Goal: Task Accomplishment & Management: Use online tool/utility

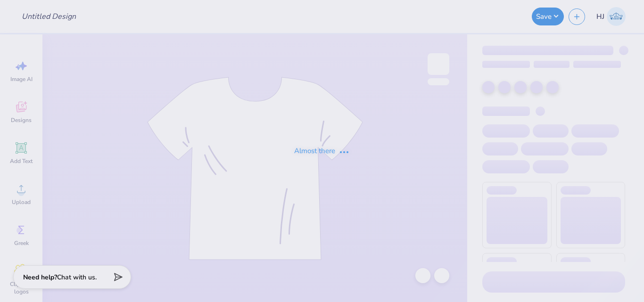
type input "acorn"
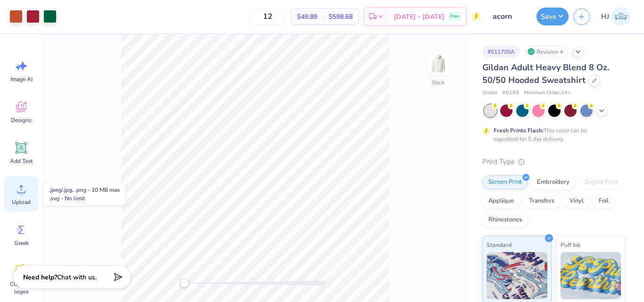
click at [18, 190] on icon at bounding box center [21, 189] width 14 height 14
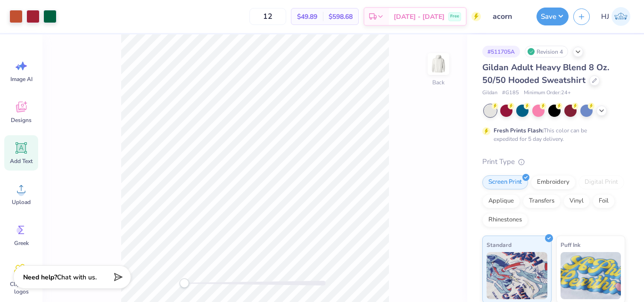
click at [18, 152] on icon at bounding box center [21, 148] width 9 height 9
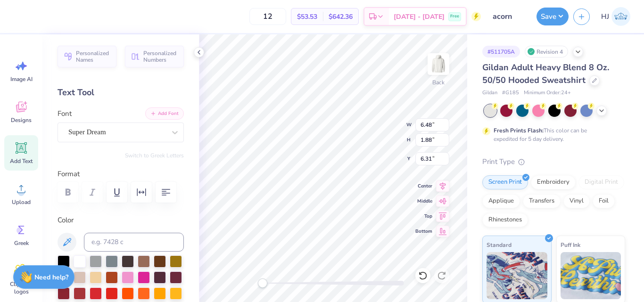
click at [163, 113] on button "Add Font" at bounding box center [164, 113] width 39 height 12
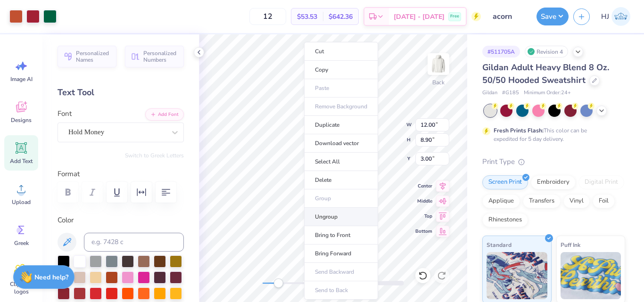
click at [331, 217] on li "Ungroup" at bounding box center [341, 217] width 74 height 18
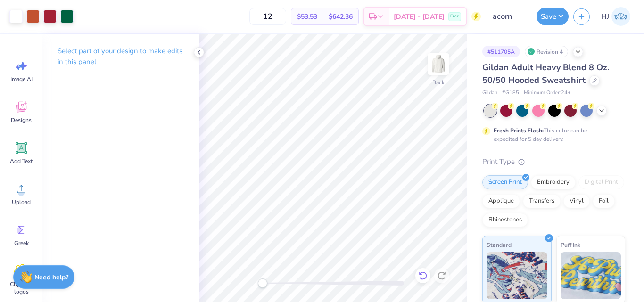
click at [425, 272] on icon at bounding box center [422, 275] width 9 height 9
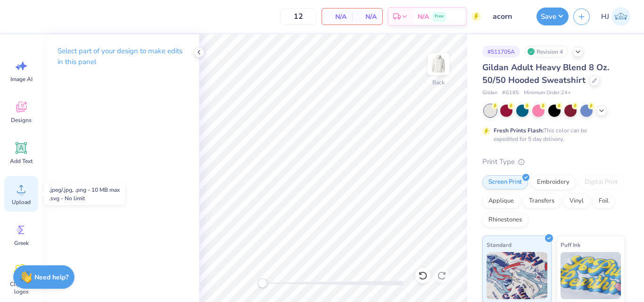
click at [19, 187] on icon at bounding box center [21, 189] width 14 height 14
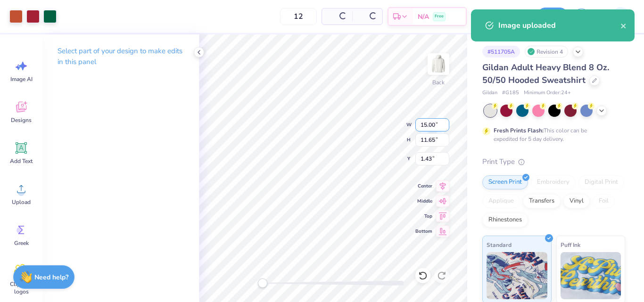
click at [429, 128] on input "15.00" at bounding box center [432, 124] width 34 height 13
type input "12.00"
type input "9.32"
type input "2.59"
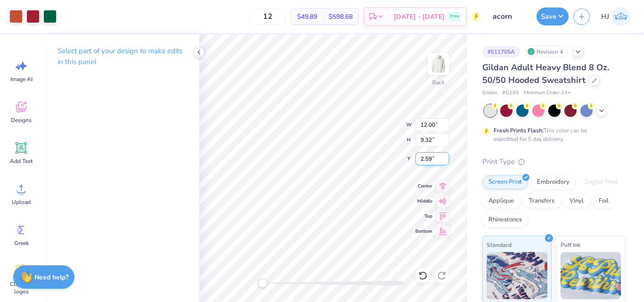
click at [433, 162] on input "2.59" at bounding box center [432, 158] width 34 height 13
type input "3"
click at [557, 21] on button "Save" at bounding box center [553, 15] width 32 height 18
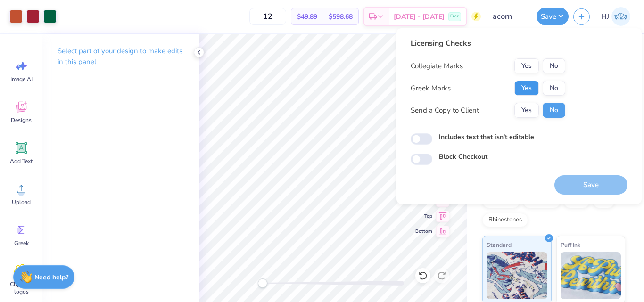
click at [528, 89] on button "Yes" at bounding box center [526, 88] width 25 height 15
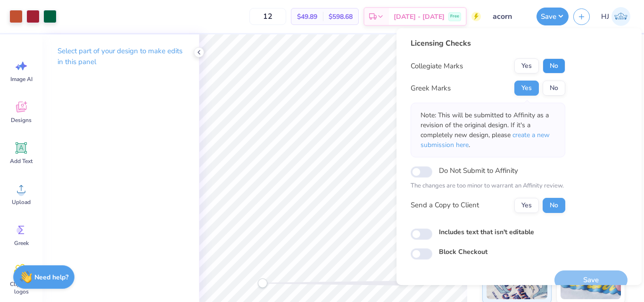
click at [551, 65] on button "No" at bounding box center [554, 65] width 23 height 15
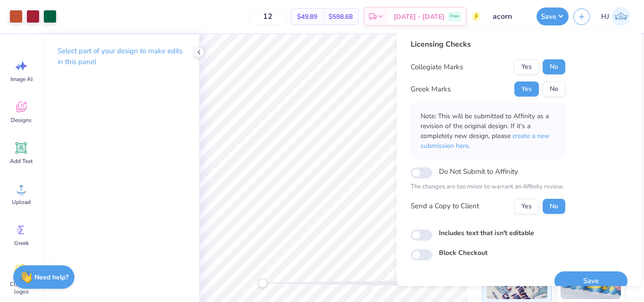
scroll to position [14, 0]
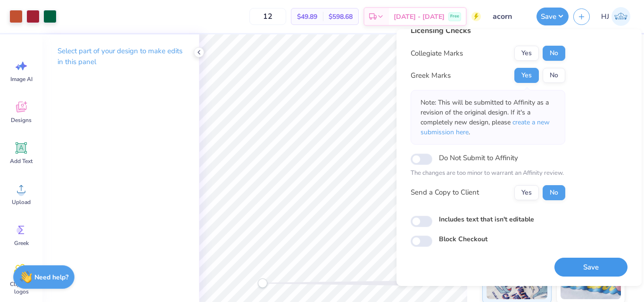
click at [592, 264] on button "Save" at bounding box center [590, 267] width 73 height 19
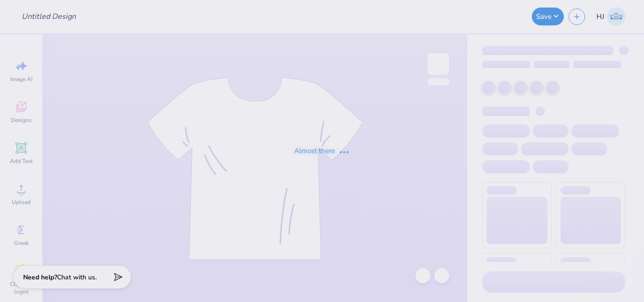
type input "CHAARG Sets 2025"
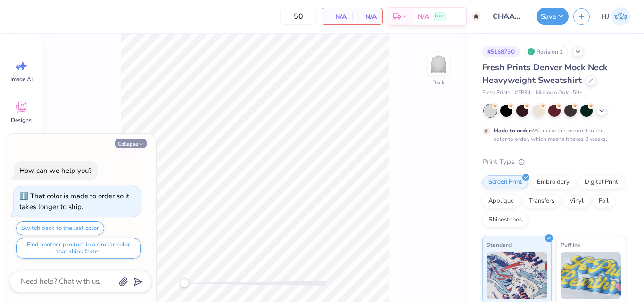
click at [128, 144] on button "Collapse" at bounding box center [131, 144] width 32 height 10
type textarea "x"
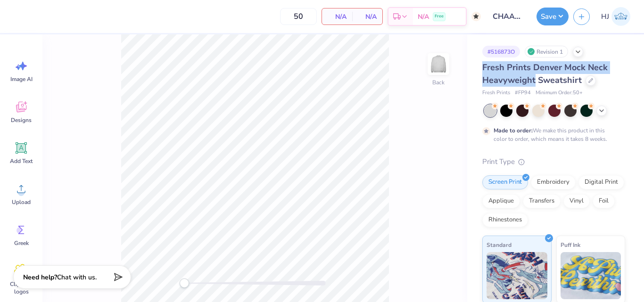
drag, startPoint x: 493, startPoint y: 67, endPoint x: 535, endPoint y: 78, distance: 42.9
click at [535, 78] on div "# 516873O Revision 1 Fresh Prints Denver Mock Neck Heavyweight Sweatshirt Fresh…" at bounding box center [555, 241] width 177 height 414
copy span "Fresh Prints Denver Mock Neck Heavyweight"
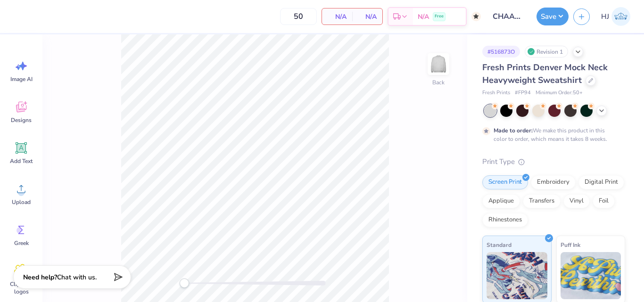
click at [442, 101] on div "Back" at bounding box center [254, 168] width 425 height 268
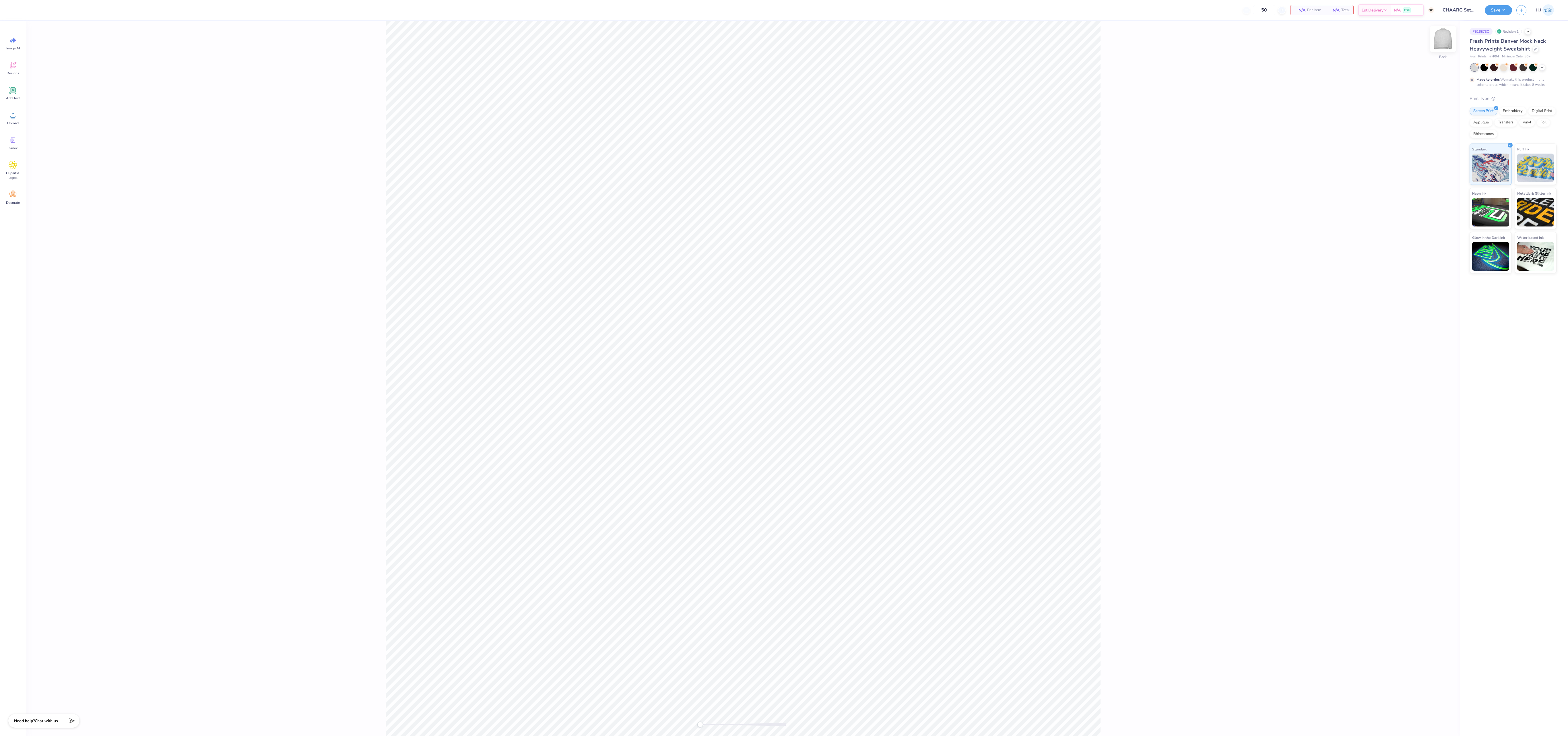
click at [392, 44] on img at bounding box center [1443, 39] width 23 height 23
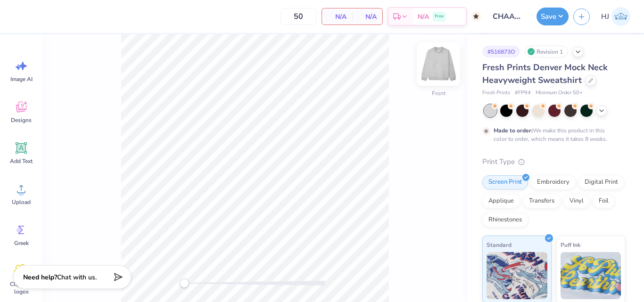
click at [442, 74] on img at bounding box center [439, 64] width 38 height 38
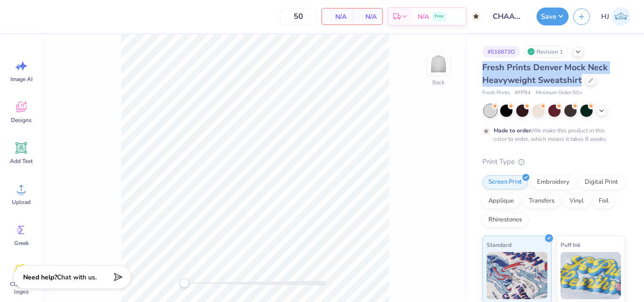
drag, startPoint x: 483, startPoint y: 63, endPoint x: 580, endPoint y: 77, distance: 98.1
click at [580, 77] on div "Fresh Prints Denver Mock Neck Heavyweight Sweatshirt" at bounding box center [553, 73] width 143 height 25
copy span "Fresh Prints Denver Mock Neck Heavyweight Sweatshirt"
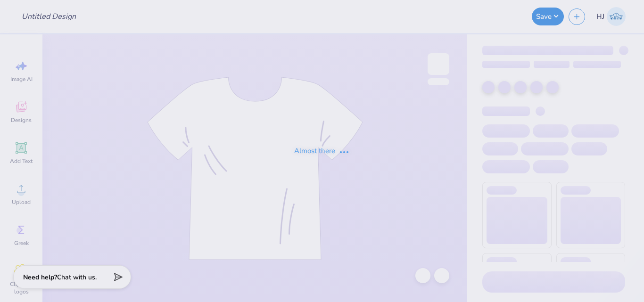
type input "[PERSON_NAME] : [GEOGRAPHIC_DATA]"
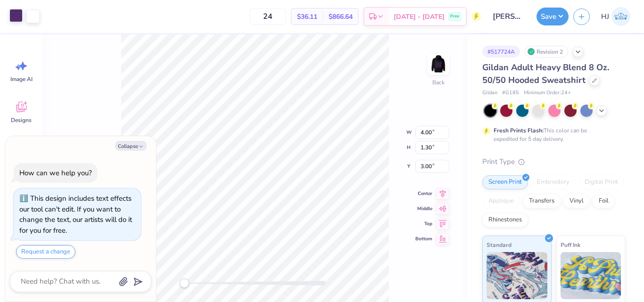
click at [19, 17] on div at bounding box center [15, 15] width 13 height 13
type textarea "x"
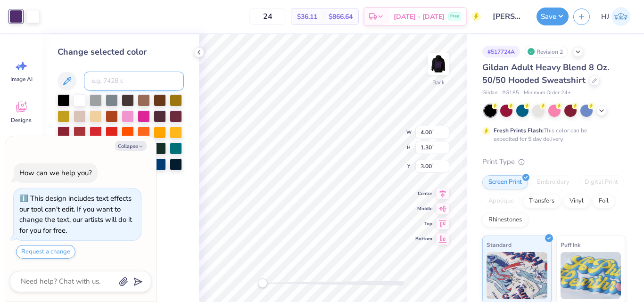
click at [116, 75] on input at bounding box center [134, 81] width 100 height 19
type input "266"
type textarea "x"
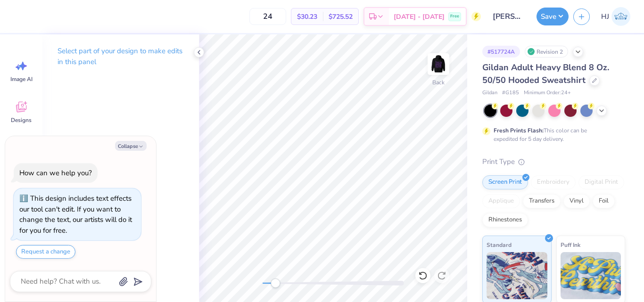
click at [128, 151] on div "Collapse How can we help you? This design includes text effects our tool can't …" at bounding box center [80, 219] width 151 height 166
click at [131, 146] on button "Collapse" at bounding box center [131, 146] width 32 height 10
type textarea "x"
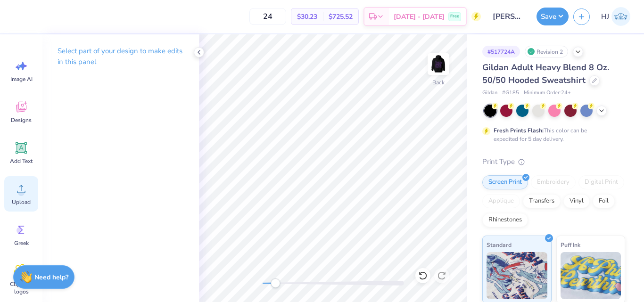
click at [22, 191] on circle at bounding box center [21, 193] width 7 height 7
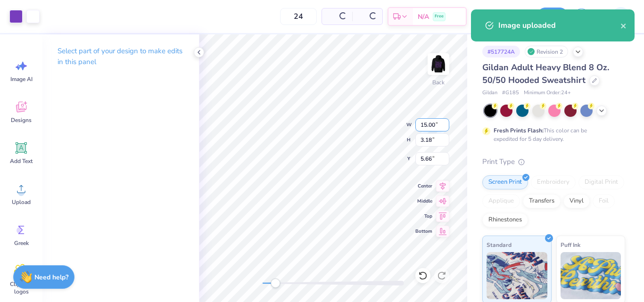
click at [427, 129] on input "15.00" at bounding box center [432, 124] width 34 height 13
type input "4.00"
type input "0.85"
click at [436, 162] on input "6.83" at bounding box center [432, 158] width 34 height 13
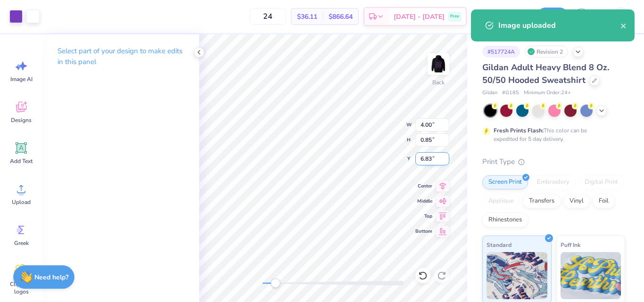
click at [436, 162] on input "6.83" at bounding box center [432, 158] width 34 height 13
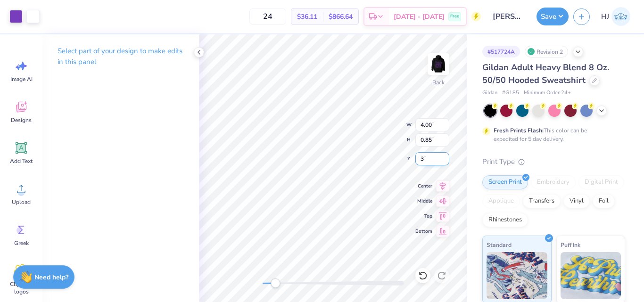
type input "3"
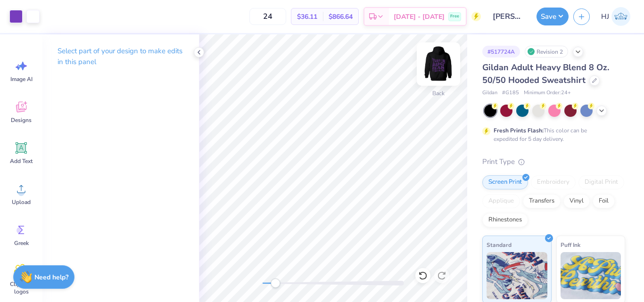
click at [439, 63] on img at bounding box center [439, 64] width 38 height 38
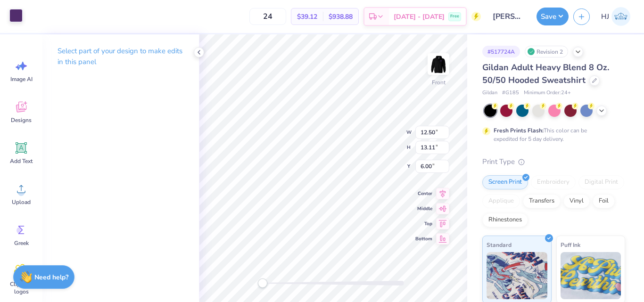
click at [18, 15] on div at bounding box center [15, 15] width 13 height 13
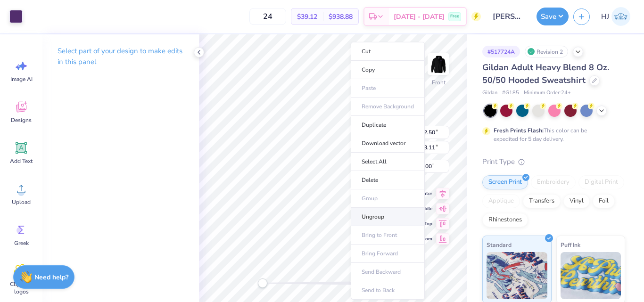
click at [380, 222] on li "Ungroup" at bounding box center [388, 217] width 74 height 18
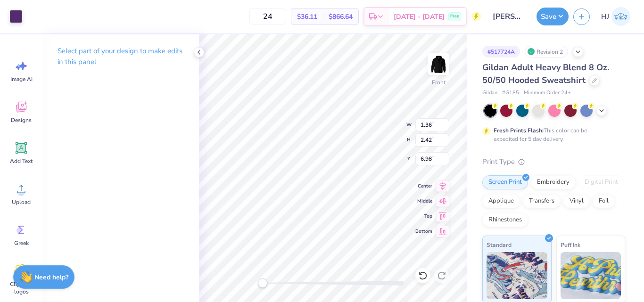
type input "0.52"
type input "8.05"
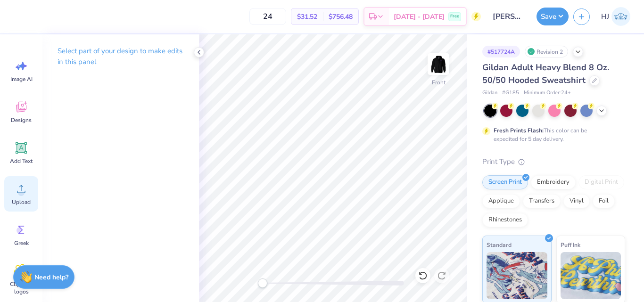
click at [16, 196] on icon at bounding box center [21, 189] width 14 height 14
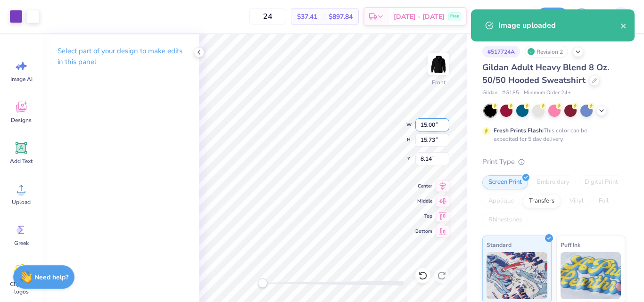
click at [424, 123] on input "15.00" at bounding box center [432, 124] width 34 height 13
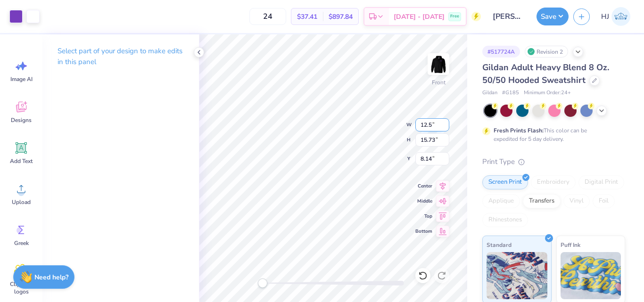
type input "12.50"
type input "13.11"
click at [428, 160] on input "9.45" at bounding box center [432, 158] width 34 height 13
click at [446, 157] on input "6" at bounding box center [432, 158] width 34 height 13
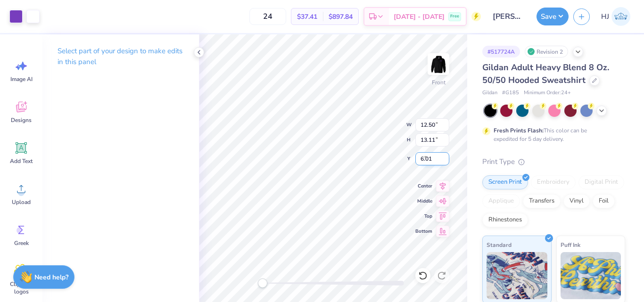
click at [446, 157] on input "6.01" at bounding box center [432, 158] width 34 height 13
type input "6"
click at [443, 162] on input "6" at bounding box center [432, 158] width 34 height 13
click at [438, 66] on img at bounding box center [439, 64] width 38 height 38
type input "12.31"
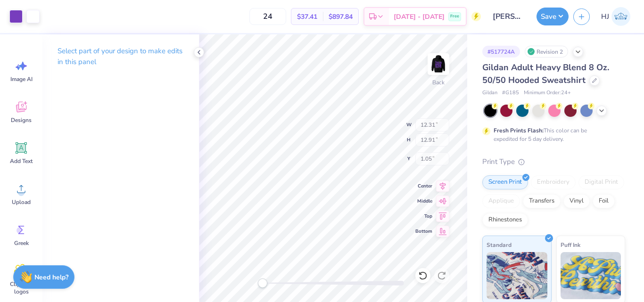
type input "12.91"
type input "1.05"
type input "4.00"
type input "0.85"
type input "3.00"
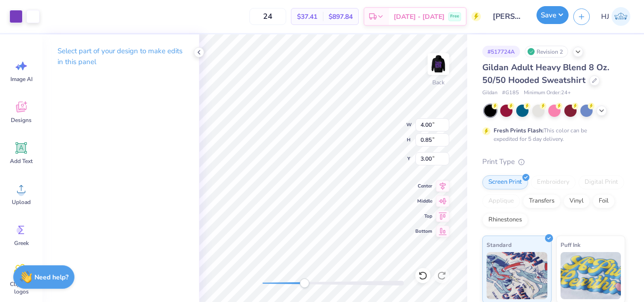
click at [550, 10] on button "Save" at bounding box center [553, 15] width 32 height 18
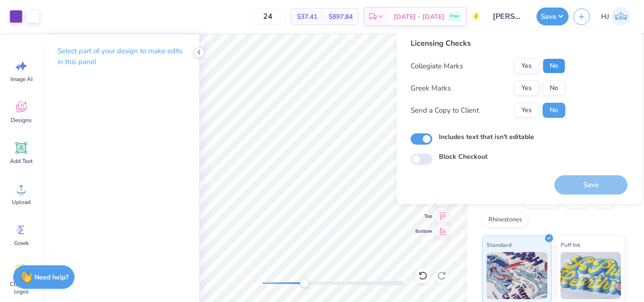
click at [555, 70] on button "No" at bounding box center [554, 65] width 23 height 15
click at [553, 91] on button "No" at bounding box center [554, 88] width 23 height 15
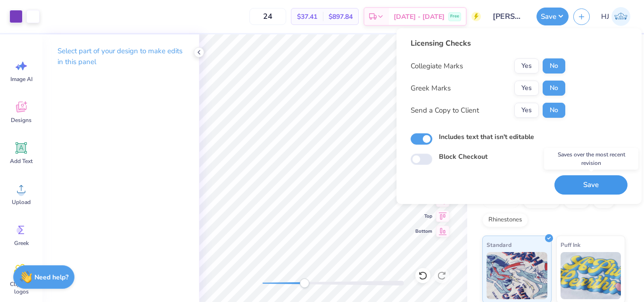
click at [582, 186] on button "Save" at bounding box center [590, 184] width 73 height 19
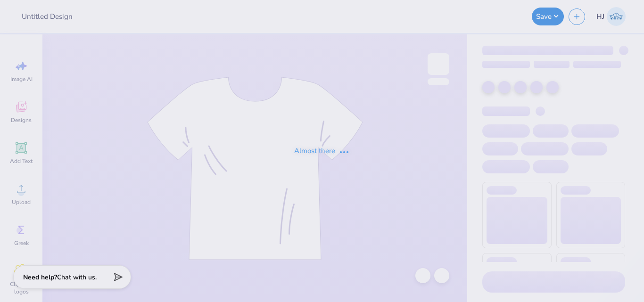
type input "SK - Tank + Shorts Drop"
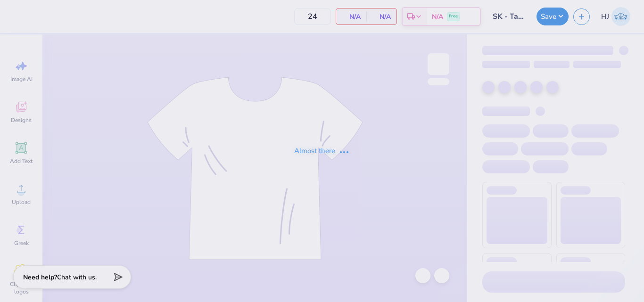
click at [378, 74] on div "Almost there" at bounding box center [322, 151] width 644 height 302
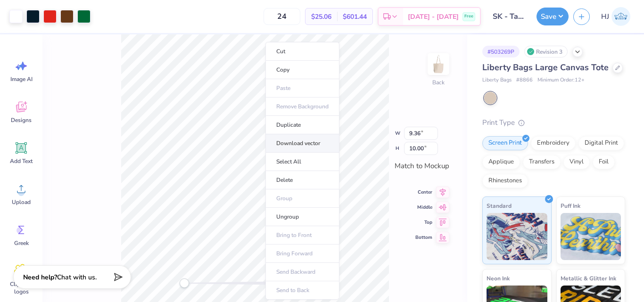
click at [326, 140] on li "Download vector" at bounding box center [302, 143] width 74 height 18
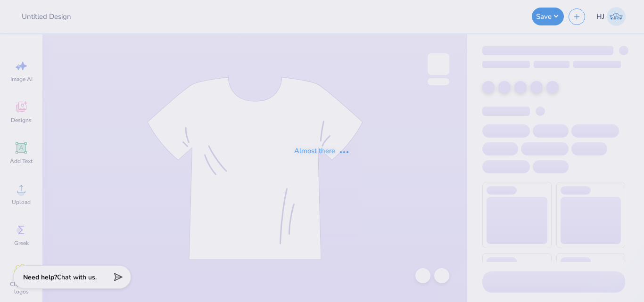
type input "SK - Tank + Shorts Drop"
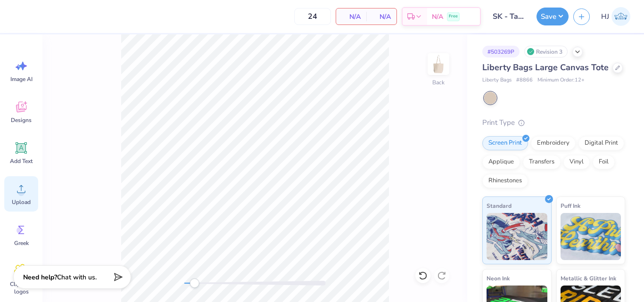
click at [20, 188] on icon at bounding box center [21, 189] width 14 height 14
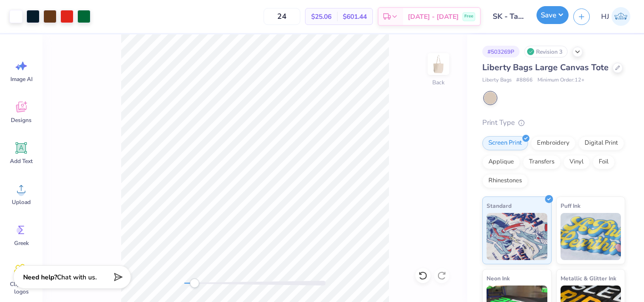
click at [556, 19] on button "Save" at bounding box center [553, 15] width 32 height 18
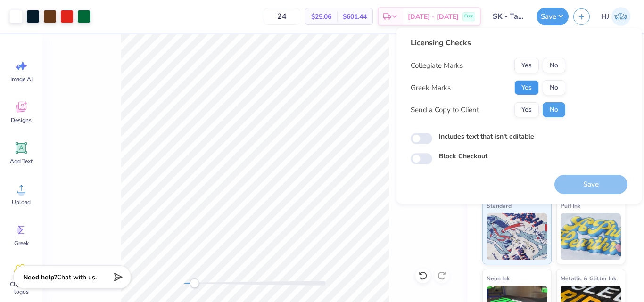
click at [532, 82] on button "Yes" at bounding box center [526, 87] width 25 height 15
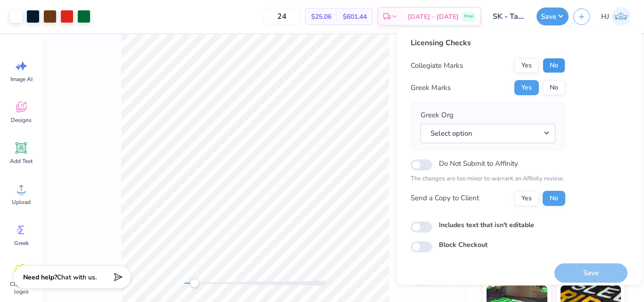
click at [553, 63] on button "No" at bounding box center [554, 65] width 23 height 15
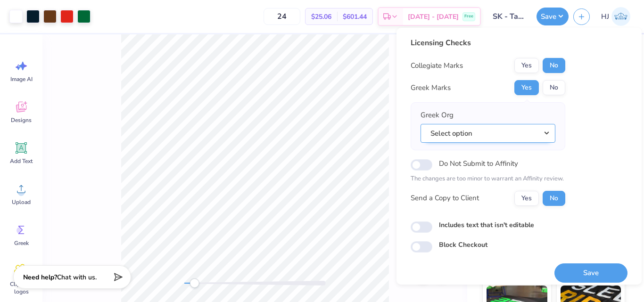
click at [531, 130] on button "Select option" at bounding box center [488, 133] width 135 height 19
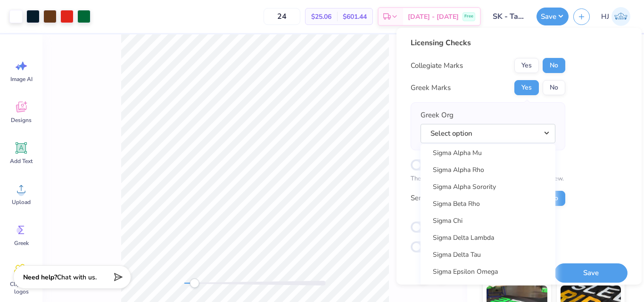
scroll to position [6071, 0]
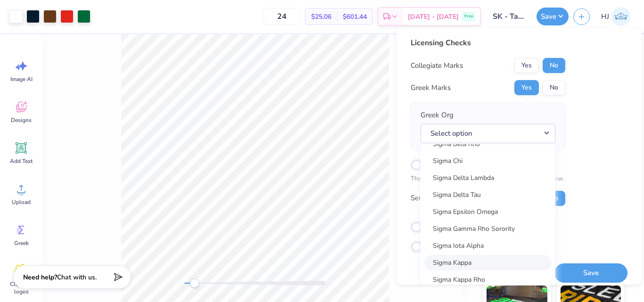
click at [467, 263] on link "Sigma Kappa" at bounding box center [487, 263] width 127 height 16
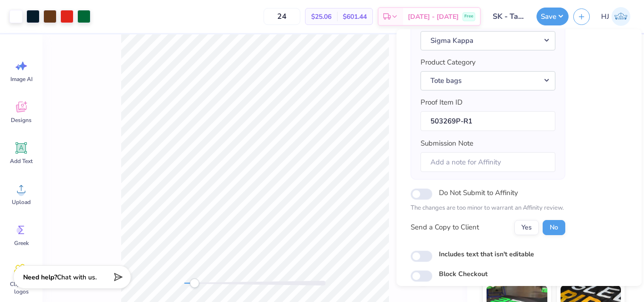
scroll to position [129, 0]
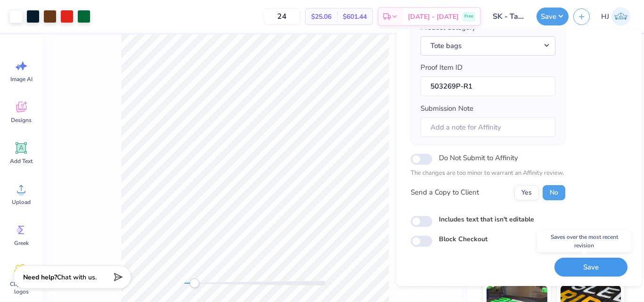
click at [590, 264] on button "Save" at bounding box center [590, 267] width 73 height 19
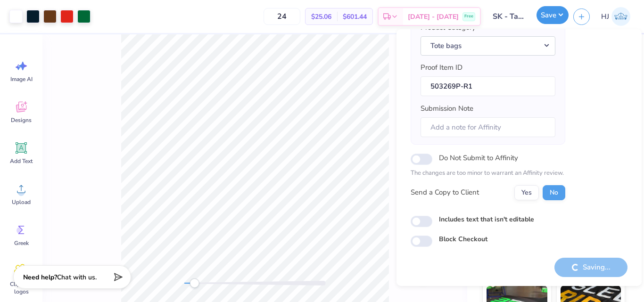
click at [562, 15] on button "Save" at bounding box center [553, 15] width 32 height 18
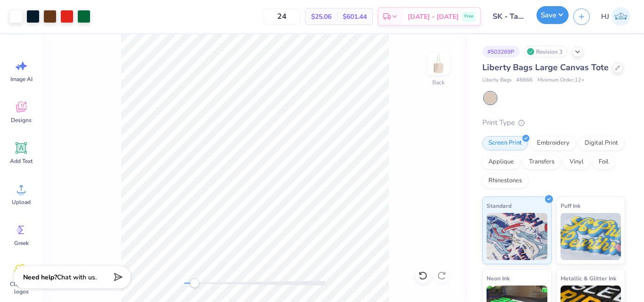
click at [563, 12] on button "Save" at bounding box center [553, 15] width 32 height 18
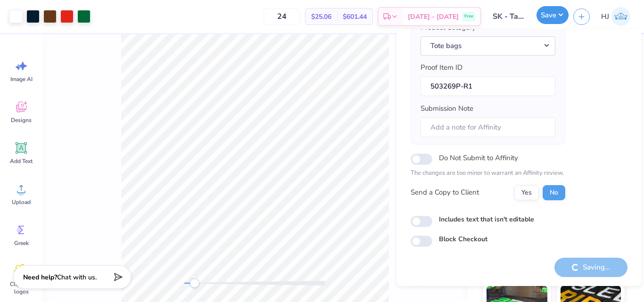
click at [561, 12] on button "Save" at bounding box center [553, 15] width 32 height 18
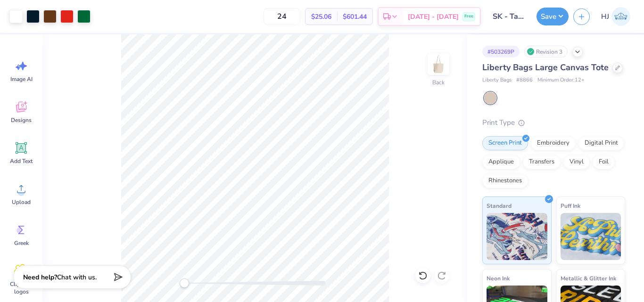
click at [396, 302] on html "Art colors 24 $25.06 Per Item $601.44 Total Est. Delivery Sep 24 - 27 Free Desi…" at bounding box center [322, 151] width 644 height 302
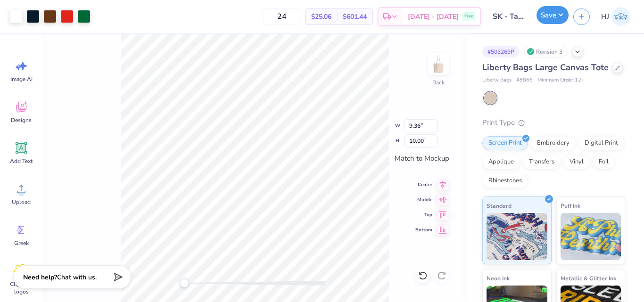
click at [556, 10] on button "Save" at bounding box center [553, 15] width 32 height 18
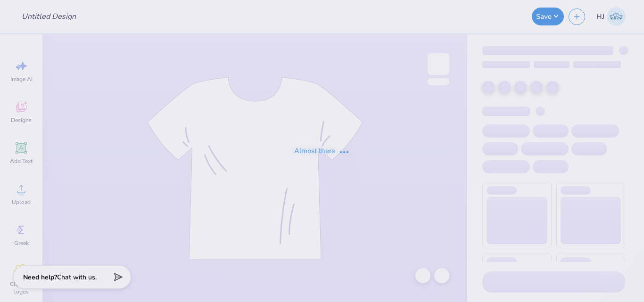
type input "SK - Tank + Shorts Drop"
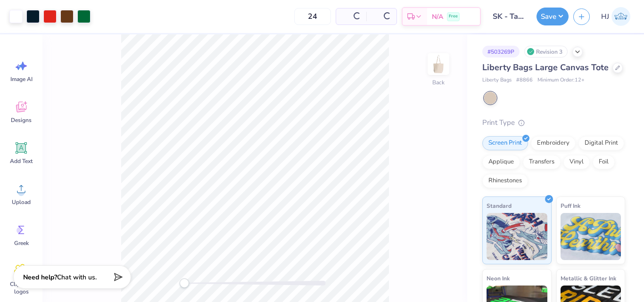
click at [359, 302] on html "Art colors 24 Per Item Total Est. Delivery N/A Free Design Title SK - Tank + Sh…" at bounding box center [322, 151] width 644 height 302
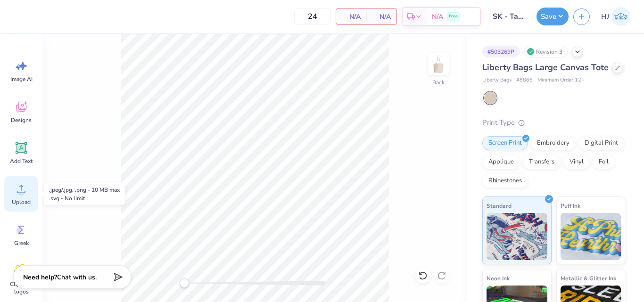
click at [27, 192] on icon at bounding box center [21, 189] width 14 height 14
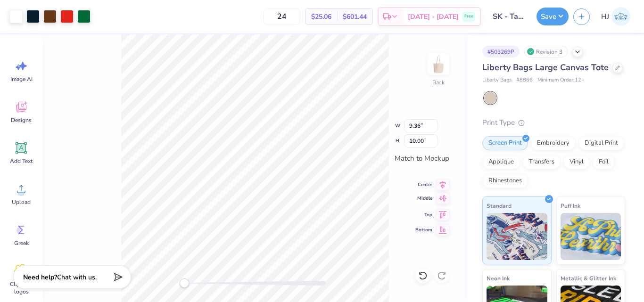
click at [438, 201] on icon at bounding box center [442, 198] width 13 height 11
click at [562, 19] on button "Save" at bounding box center [553, 15] width 32 height 18
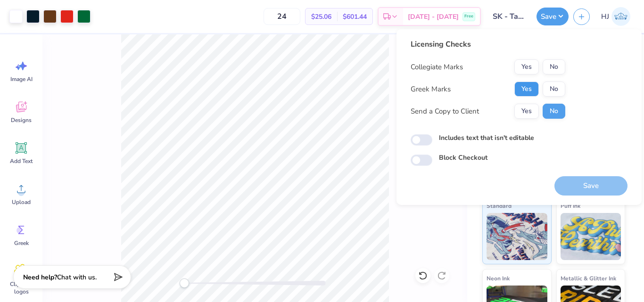
click at [528, 85] on button "Yes" at bounding box center [526, 89] width 25 height 15
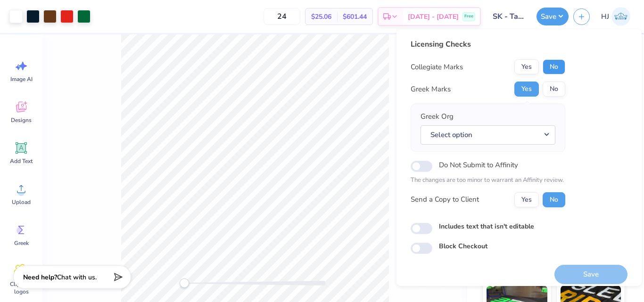
click at [552, 63] on button "No" at bounding box center [554, 66] width 23 height 15
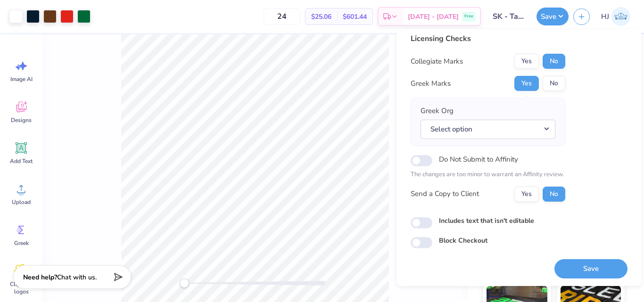
scroll to position [7, 0]
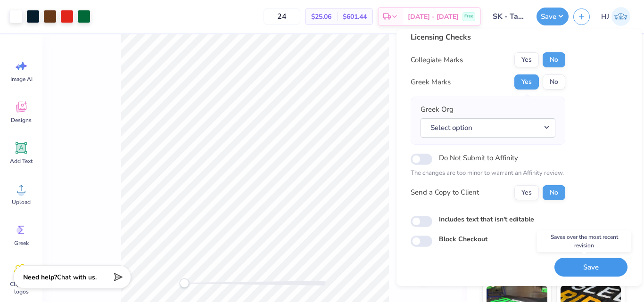
click at [588, 263] on button "Save" at bounding box center [590, 267] width 73 height 19
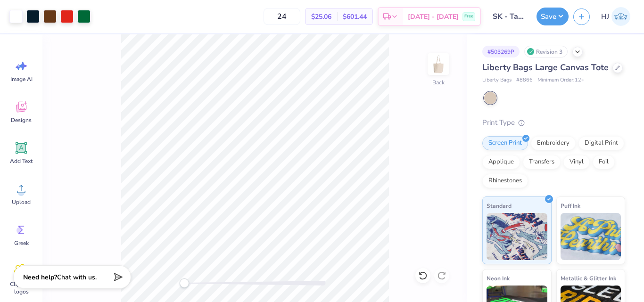
click at [568, 22] on div "Save" at bounding box center [553, 17] width 32 height 18
click at [561, 17] on button "Save" at bounding box center [553, 15] width 32 height 18
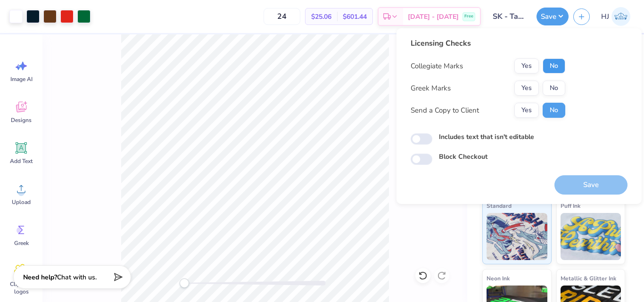
click at [556, 65] on button "No" at bounding box center [554, 65] width 23 height 15
click at [533, 85] on button "Yes" at bounding box center [526, 88] width 25 height 15
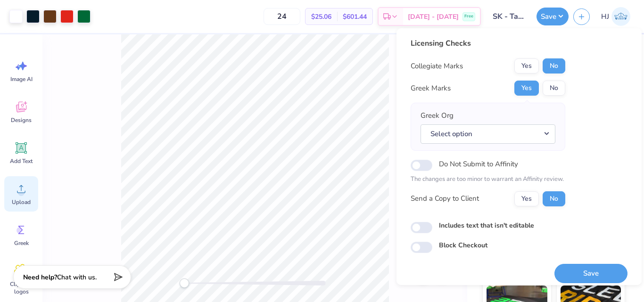
click at [24, 191] on circle at bounding box center [21, 193] width 7 height 7
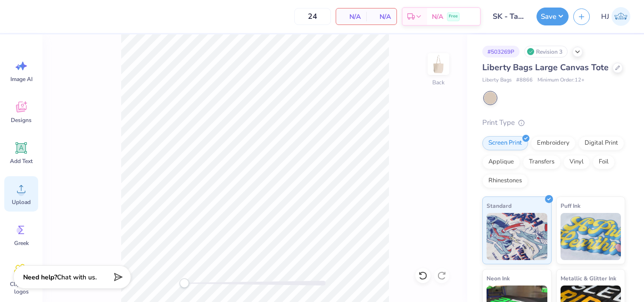
click at [16, 198] on span "Upload" at bounding box center [21, 202] width 19 height 8
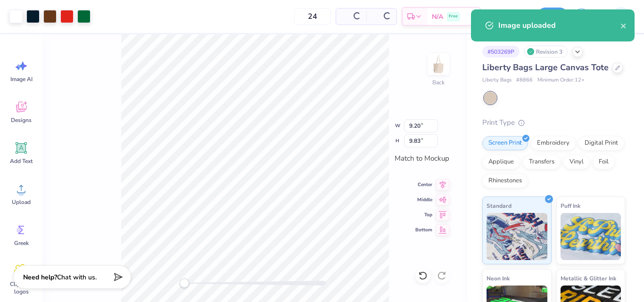
click at [323, 282] on div "Back W 9.20 9.20 " H 9.83 9.83 " Match to Mockup Center Middle Top Bottom" at bounding box center [254, 168] width 425 height 268
click at [431, 140] on input "9.84" at bounding box center [421, 140] width 34 height 13
click at [431, 140] on input "9.85" at bounding box center [421, 140] width 34 height 13
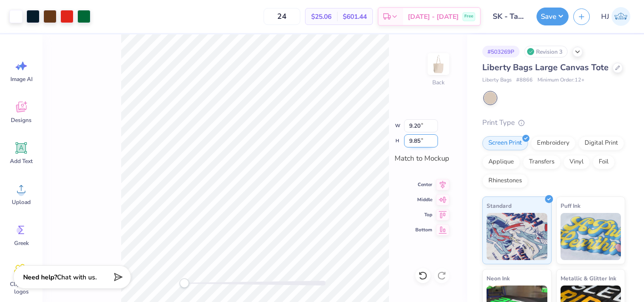
click at [426, 140] on input "9.85" at bounding box center [421, 140] width 34 height 13
type input "10"
type input "9.36"
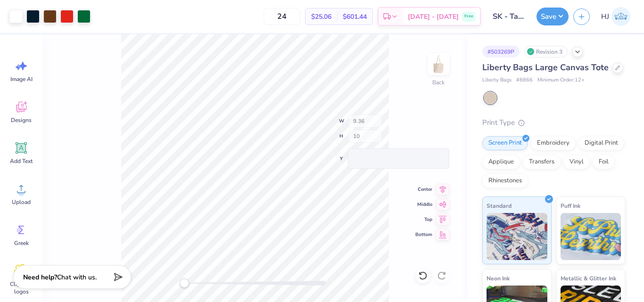
type input "10.00"
click at [441, 182] on icon at bounding box center [443, 184] width 6 height 8
click at [441, 200] on icon at bounding box center [443, 198] width 8 height 6
click at [563, 11] on button "Save" at bounding box center [553, 15] width 32 height 18
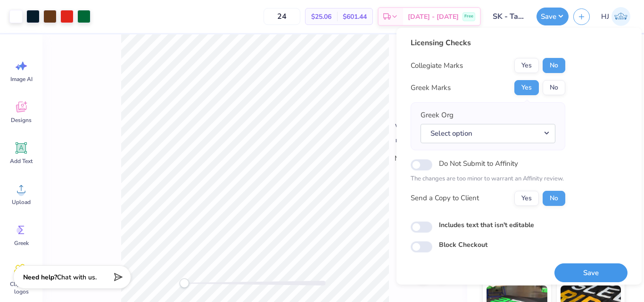
click at [590, 274] on button "Save" at bounding box center [590, 273] width 73 height 19
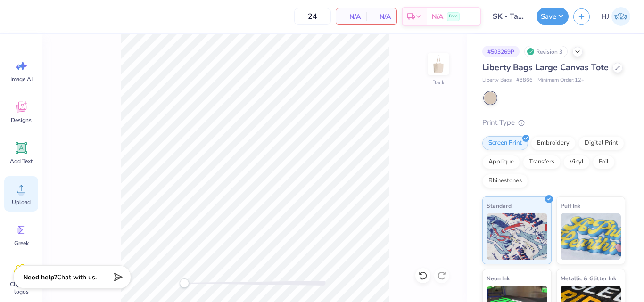
click at [18, 189] on icon at bounding box center [21, 189] width 14 height 14
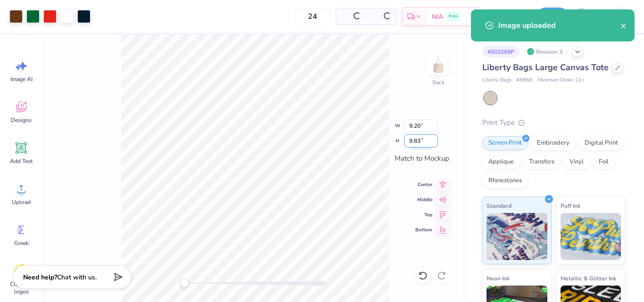
click at [420, 140] on input "9.83" at bounding box center [421, 140] width 34 height 13
type input "10"
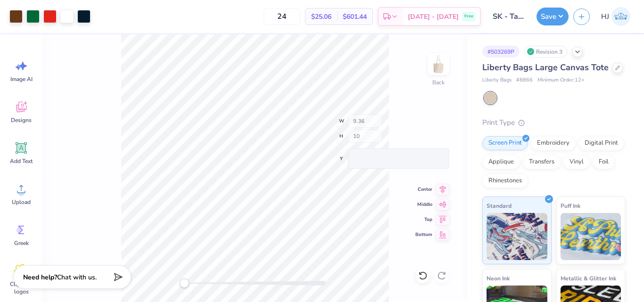
type input "9.36"
type input "10.00"
click at [440, 187] on icon at bounding box center [442, 183] width 13 height 11
click at [446, 200] on icon at bounding box center [442, 198] width 13 height 11
click at [557, 21] on button "Save" at bounding box center [553, 15] width 32 height 18
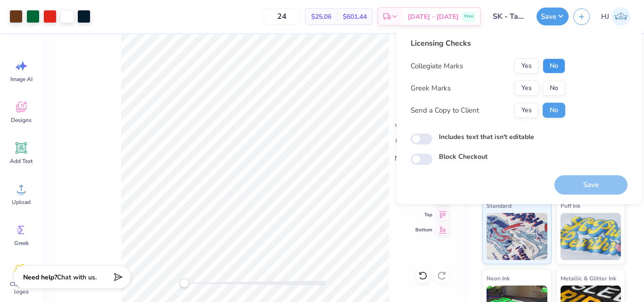
click at [551, 65] on button "No" at bounding box center [554, 65] width 23 height 15
click at [527, 87] on button "Yes" at bounding box center [526, 88] width 25 height 15
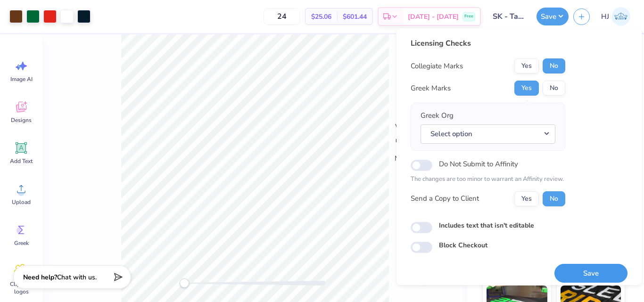
click at [587, 267] on button "Save" at bounding box center [590, 273] width 73 height 19
